Goal: Task Accomplishment & Management: Use online tool/utility

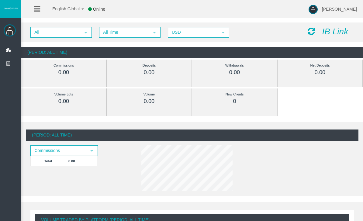
click at [8, 51] on icon at bounding box center [8, 50] width 16 height 13
click at [0, 0] on span "Dashboard" at bounding box center [0, 0] width 0 height 0
click at [0, 0] on link "Trading" at bounding box center [0, 0] width 0 height 0
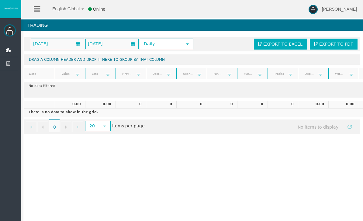
click at [0, 0] on link "Clients List" at bounding box center [0, 0] width 0 height 0
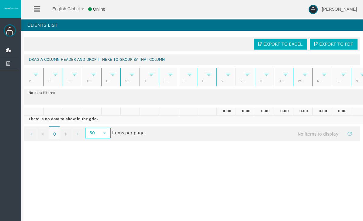
click at [0, 0] on link "Partners Hierarchy" at bounding box center [0, 0] width 0 height 0
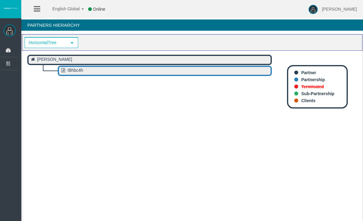
click at [11, 65] on icon at bounding box center [8, 63] width 16 height 13
click at [12, 51] on icon at bounding box center [8, 50] width 16 height 13
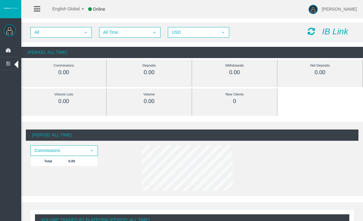
click at [330, 33] on icon "IB Link" at bounding box center [335, 31] width 26 height 9
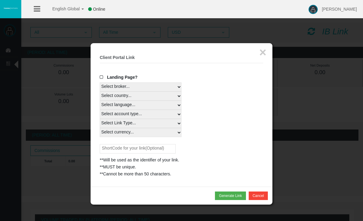
click at [129, 75] on span "Landing Page?" at bounding box center [122, 77] width 30 height 5
click at [0, 0] on input "Landing Page?" at bounding box center [0, 0] width 0 height 0
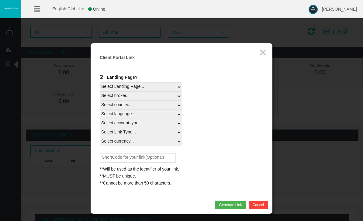
click at [132, 75] on span "Landing Page?" at bounding box center [122, 77] width 30 height 5
click at [0, 0] on input "Landing Page?" at bounding box center [0, 0] width 0 height 0
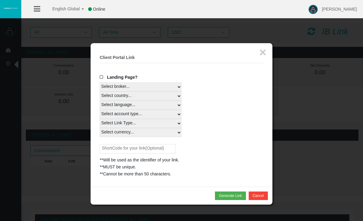
click at [143, 85] on select "Select broker... T4Trade" at bounding box center [141, 86] width 82 height 9
click at [167, 92] on select "Select country... Rest of the World" at bounding box center [141, 96] width 82 height 9
click at [161, 92] on select "Select country... Rest of the World" at bounding box center [141, 96] width 82 height 9
select select
click at [152, 101] on select "Select language... English Japanese Chinese Portuguese Spanish Czech German Fre…" at bounding box center [141, 105] width 82 height 9
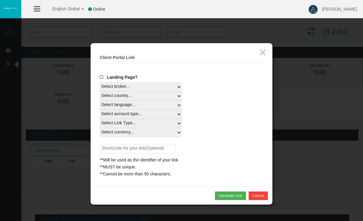
select select
click at [152, 110] on select "Select account type... All Platforms Trade Copy MT4 LiveFloatingSpreadAccount M…" at bounding box center [141, 114] width 82 height 9
select select
click at [159, 119] on select "Select Link Type... Real" at bounding box center [141, 123] width 82 height 9
select select "Real"
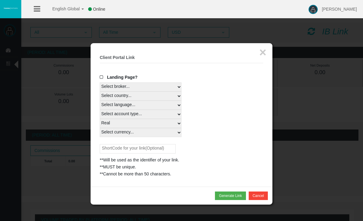
click at [160, 128] on select "Select currency... All Currencies CZK EUR GBP USD" at bounding box center [141, 132] width 82 height 9
select select "GBP"
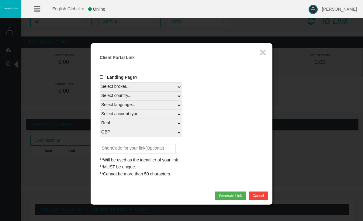
scroll to position [11, 0]
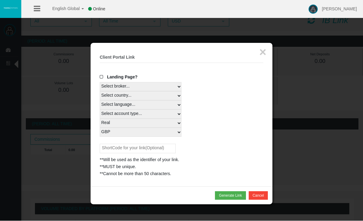
click at [128, 75] on span "Landing Page?" at bounding box center [122, 77] width 30 height 5
click at [0, 0] on input "Landing Page?" at bounding box center [0, 0] width 0 height 0
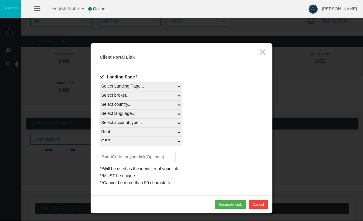
scroll to position [11, 0]
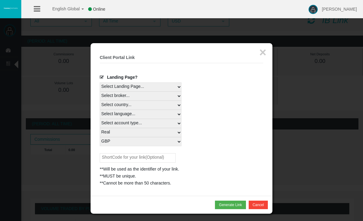
click at [232, 201] on button "Generate Link" at bounding box center [230, 205] width 31 height 9
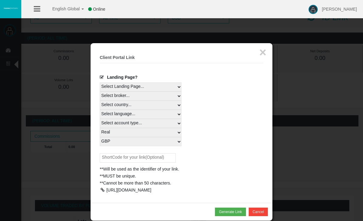
scroll to position [19, 0]
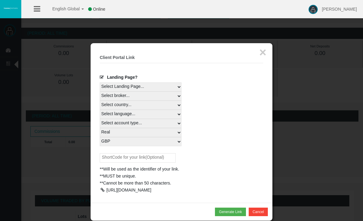
click at [104, 188] on div at bounding box center [102, 190] width 5 height 4
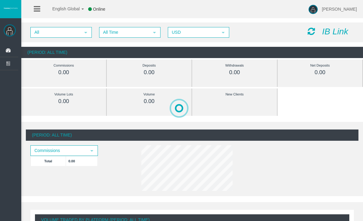
click at [346, 12] on link "[PERSON_NAME]" at bounding box center [334, 9] width 45 height 18
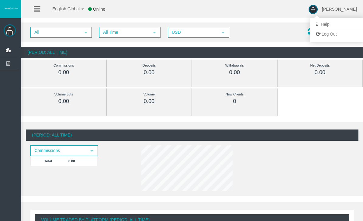
click at [12, 12] on div at bounding box center [181, 110] width 363 height 221
click at [13, 34] on img at bounding box center [10, 30] width 12 height 12
click at [318, 10] on img at bounding box center [313, 9] width 9 height 9
click at [337, 26] on link "Help" at bounding box center [337, 24] width 55 height 13
click at [318, 11] on img at bounding box center [313, 9] width 9 height 9
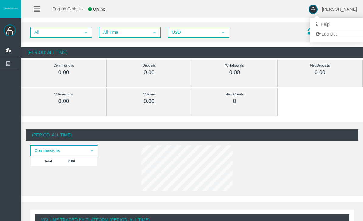
click at [335, 22] on link "Help" at bounding box center [337, 24] width 55 height 13
click at [9, 51] on icon at bounding box center [8, 50] width 16 height 13
